Goal: Task Accomplishment & Management: Manage account settings

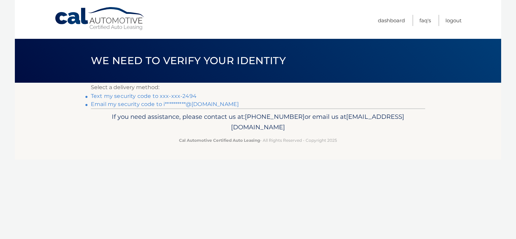
click at [128, 96] on link "Text my security code to xxx-xxx-2494" at bounding box center [144, 96] width 106 height 6
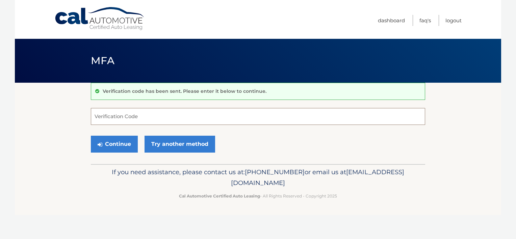
click at [114, 120] on input "Verification Code" at bounding box center [258, 116] width 334 height 17
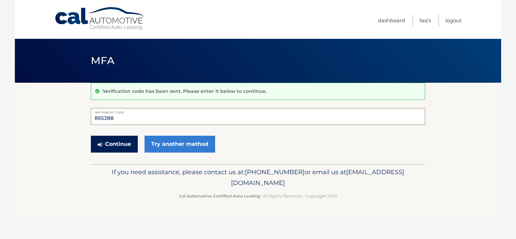
type input "865388"
click at [111, 142] on button "Continue" at bounding box center [114, 144] width 47 height 17
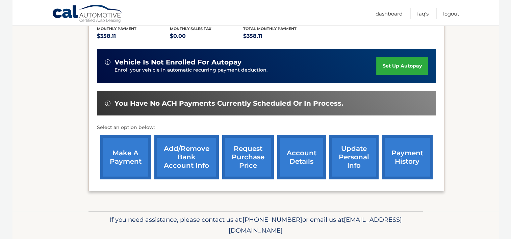
scroll to position [135, 0]
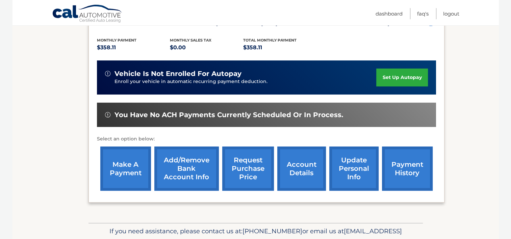
drag, startPoint x: 301, startPoint y: 174, endPoint x: 297, endPoint y: 169, distance: 6.4
click at [301, 174] on link "account details" at bounding box center [301, 169] width 49 height 44
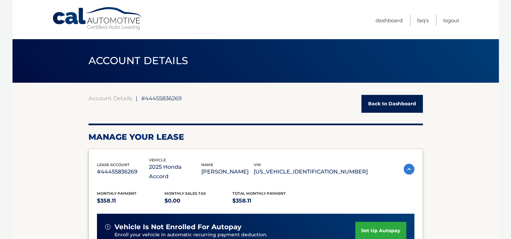
click at [381, 105] on link "Back to Dashboard" at bounding box center [391, 104] width 61 height 18
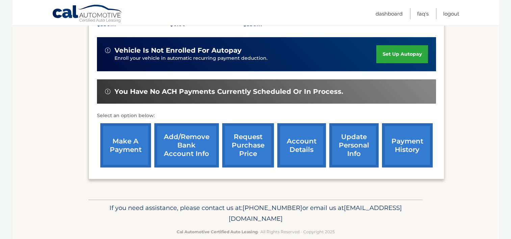
scroll to position [169, 0]
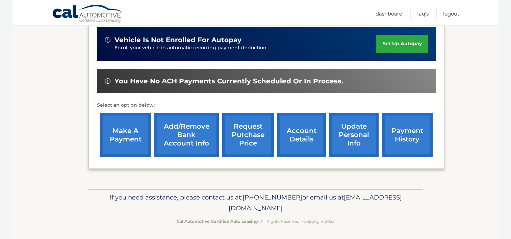
click at [305, 139] on link "account details" at bounding box center [301, 135] width 49 height 44
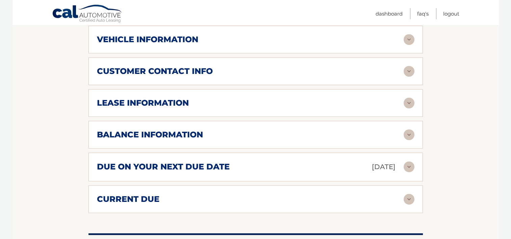
scroll to position [338, 0]
click at [406, 129] on img at bounding box center [408, 134] width 11 height 11
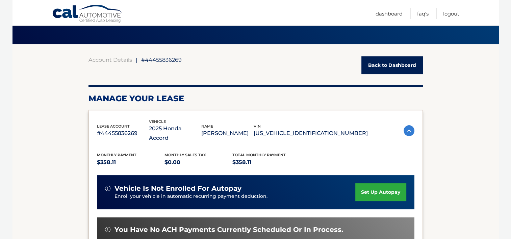
scroll to position [0, 0]
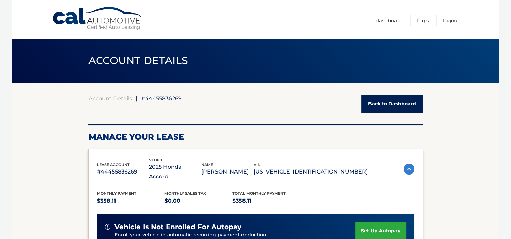
click at [384, 105] on link "Back to Dashboard" at bounding box center [391, 104] width 61 height 18
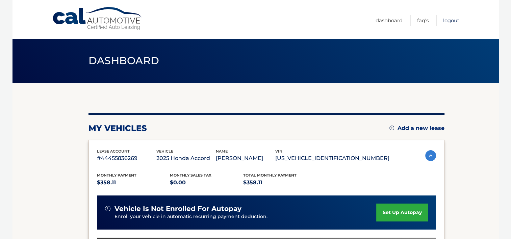
click at [450, 19] on link "Logout" at bounding box center [451, 20] width 16 height 11
